Goal: Find specific page/section: Find specific page/section

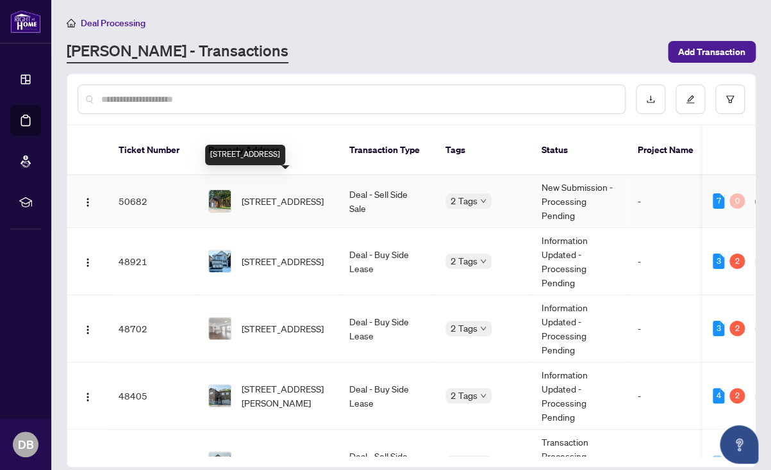
click at [271, 194] on span "[STREET_ADDRESS]" at bounding box center [282, 201] width 82 height 14
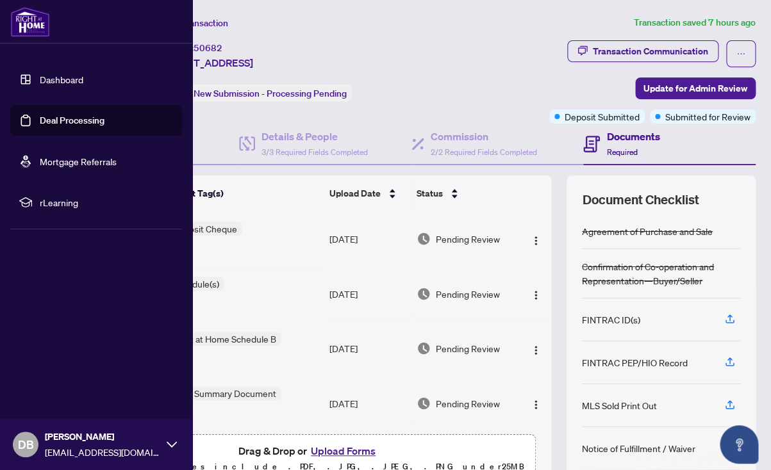
click at [62, 76] on link "Dashboard" at bounding box center [62, 80] width 44 height 12
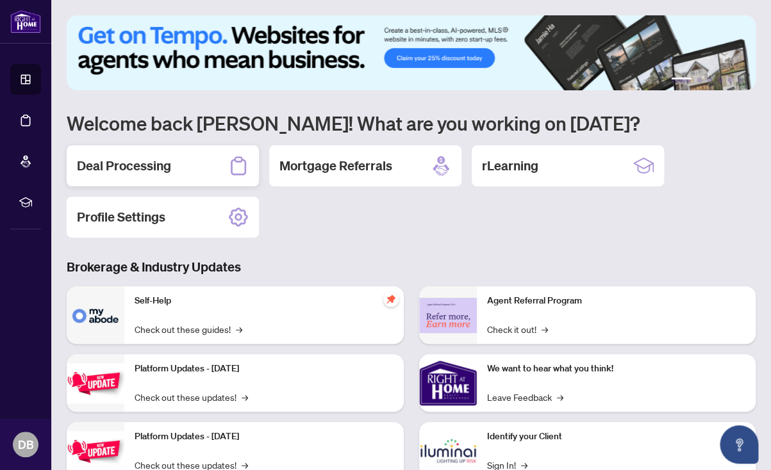
click at [158, 165] on h2 "Deal Processing" at bounding box center [124, 166] width 94 height 18
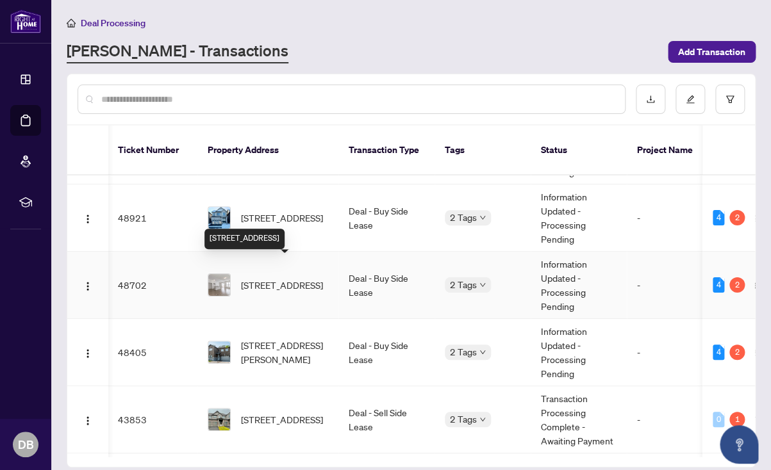
click at [277, 278] on span "[STREET_ADDRESS]" at bounding box center [282, 285] width 82 height 14
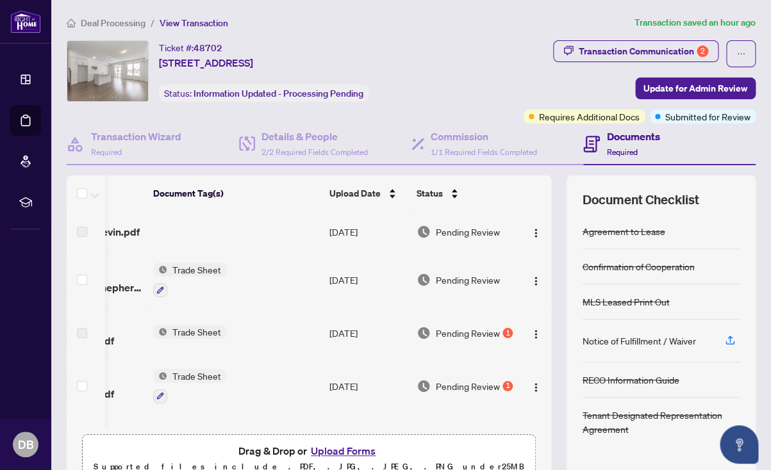
click at [96, 22] on span "Deal Processing" at bounding box center [113, 23] width 65 height 12
